Goal: Task Accomplishment & Management: Manage account settings

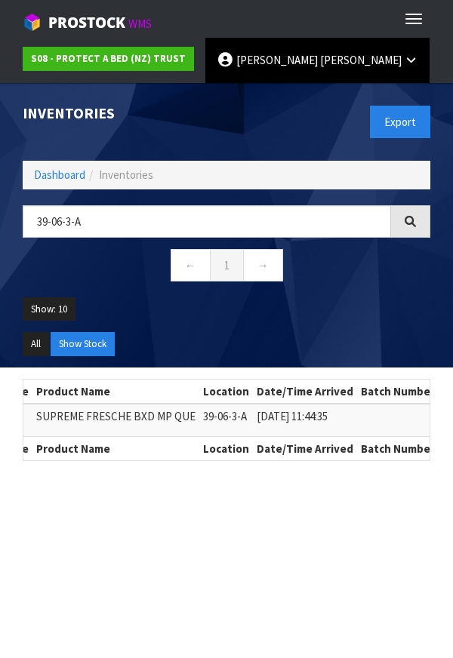
click at [320, 60] on span "[PERSON_NAME]" at bounding box center [360, 60] width 81 height 14
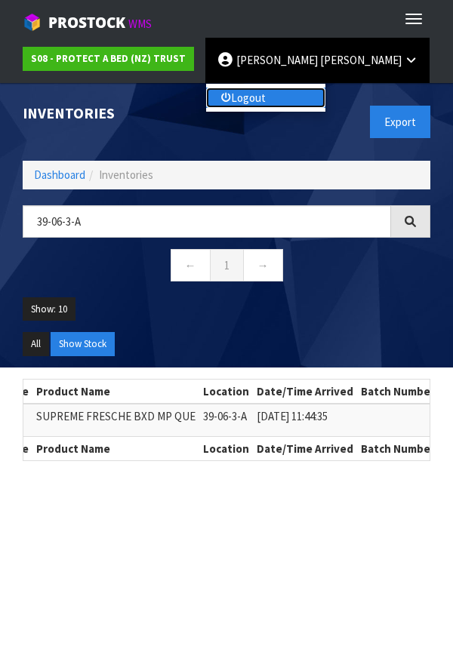
click at [263, 105] on link "Logout" at bounding box center [265, 98] width 119 height 20
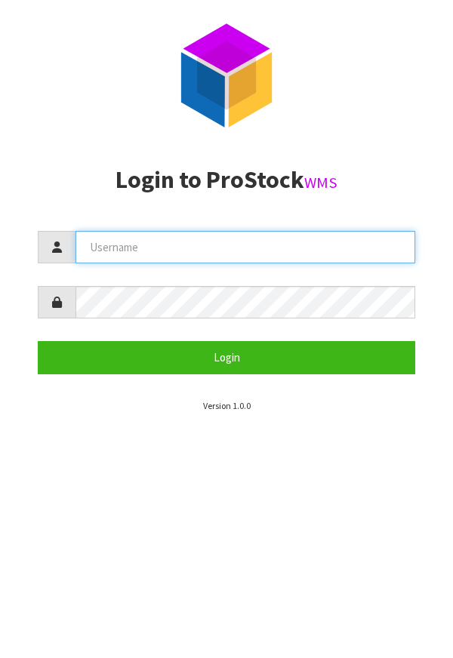
click at [246, 244] on input "text" at bounding box center [245, 247] width 340 height 32
type input "[PERSON_NAME]"
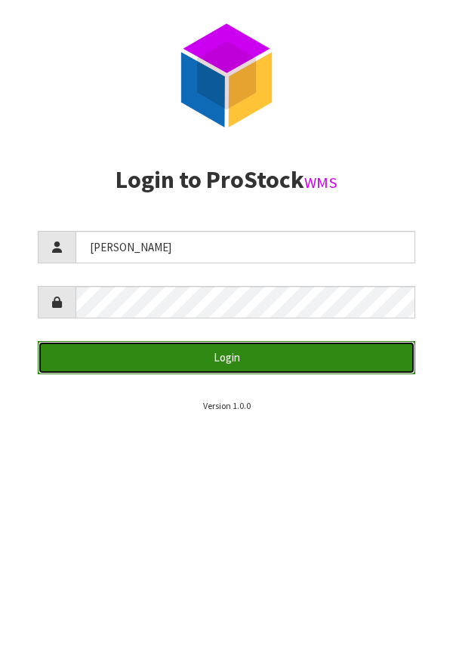
click at [282, 355] on button "Login" at bounding box center [226, 357] width 377 height 32
